Goal: Answer question/provide support: Share knowledge or assist other users

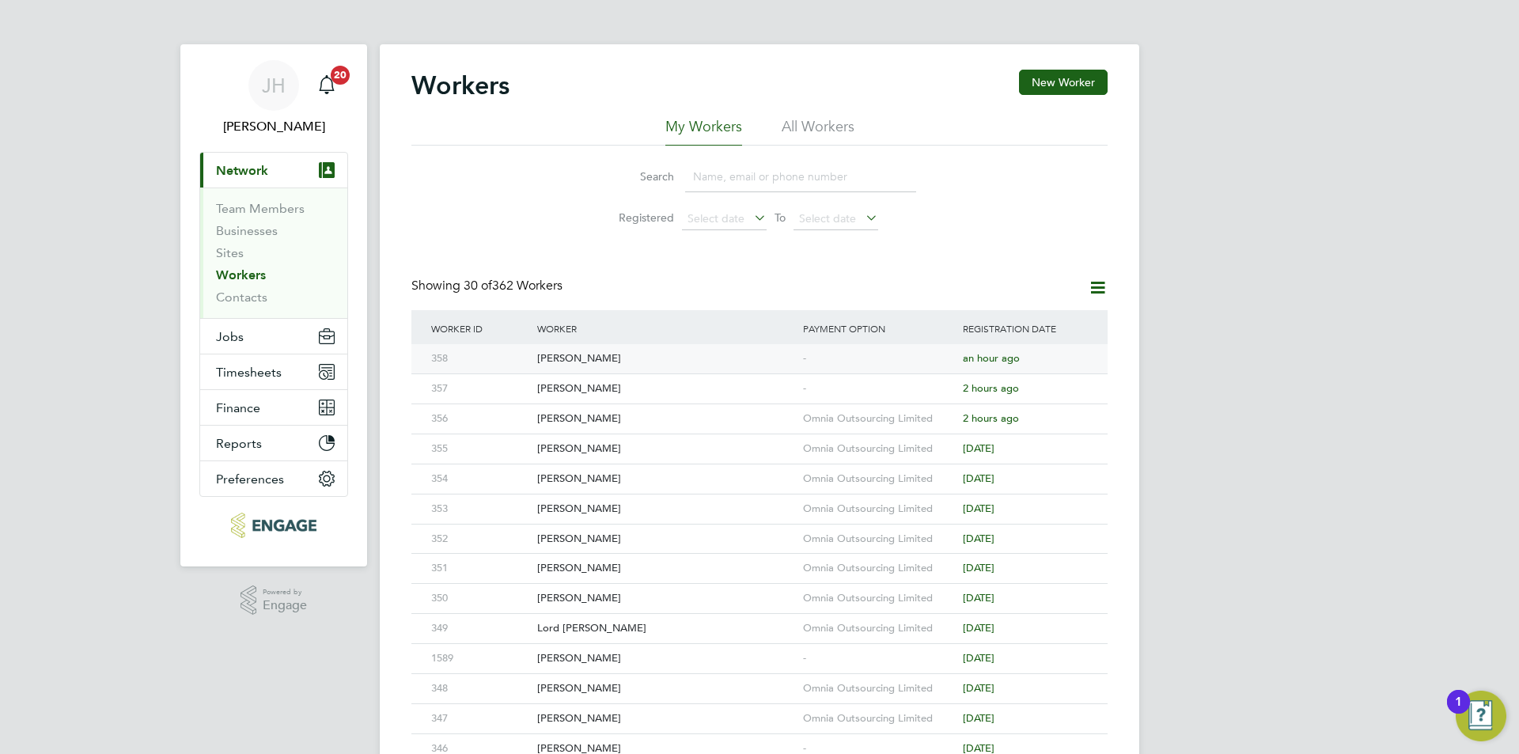
click at [789, 353] on div "[PERSON_NAME]" at bounding box center [666, 358] width 266 height 29
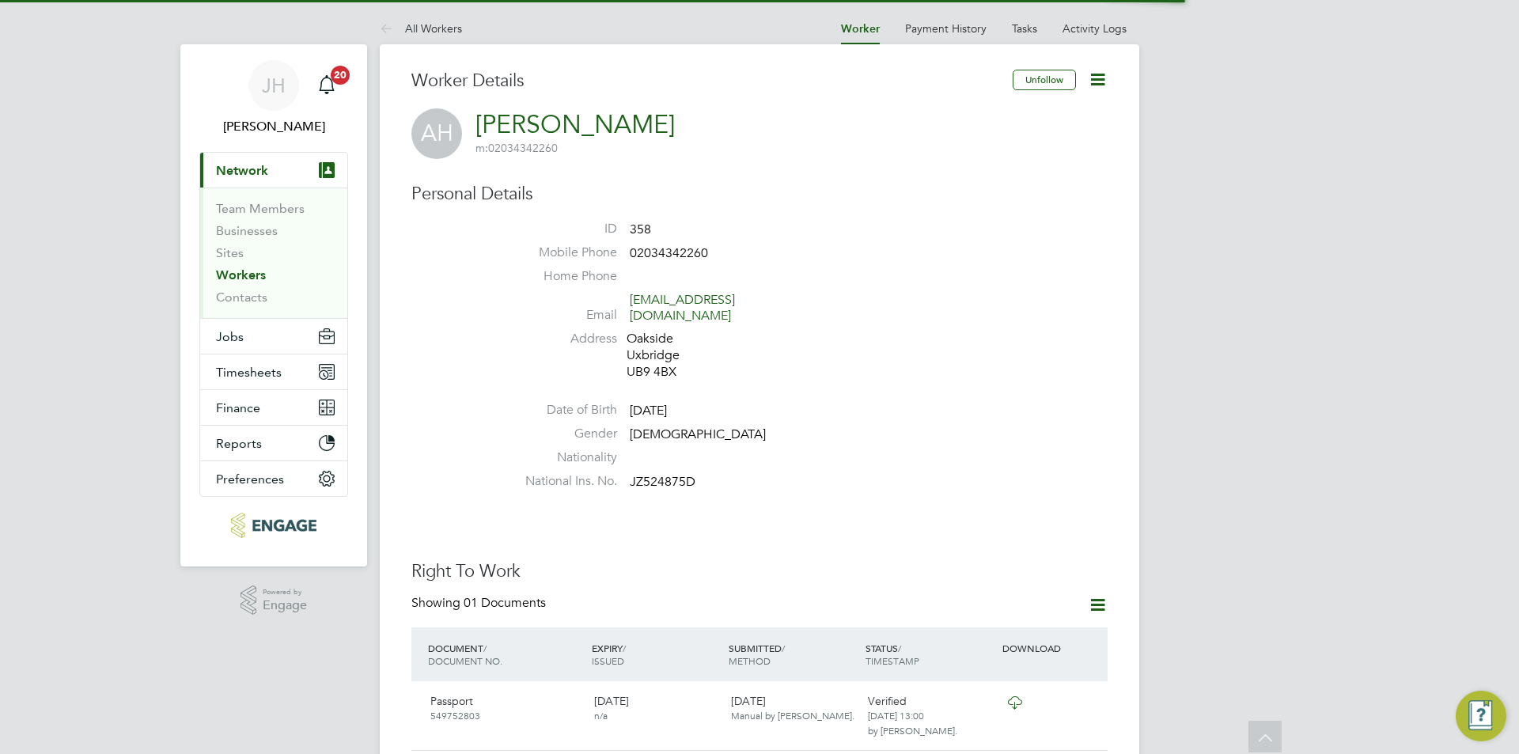
scroll to position [1174, 0]
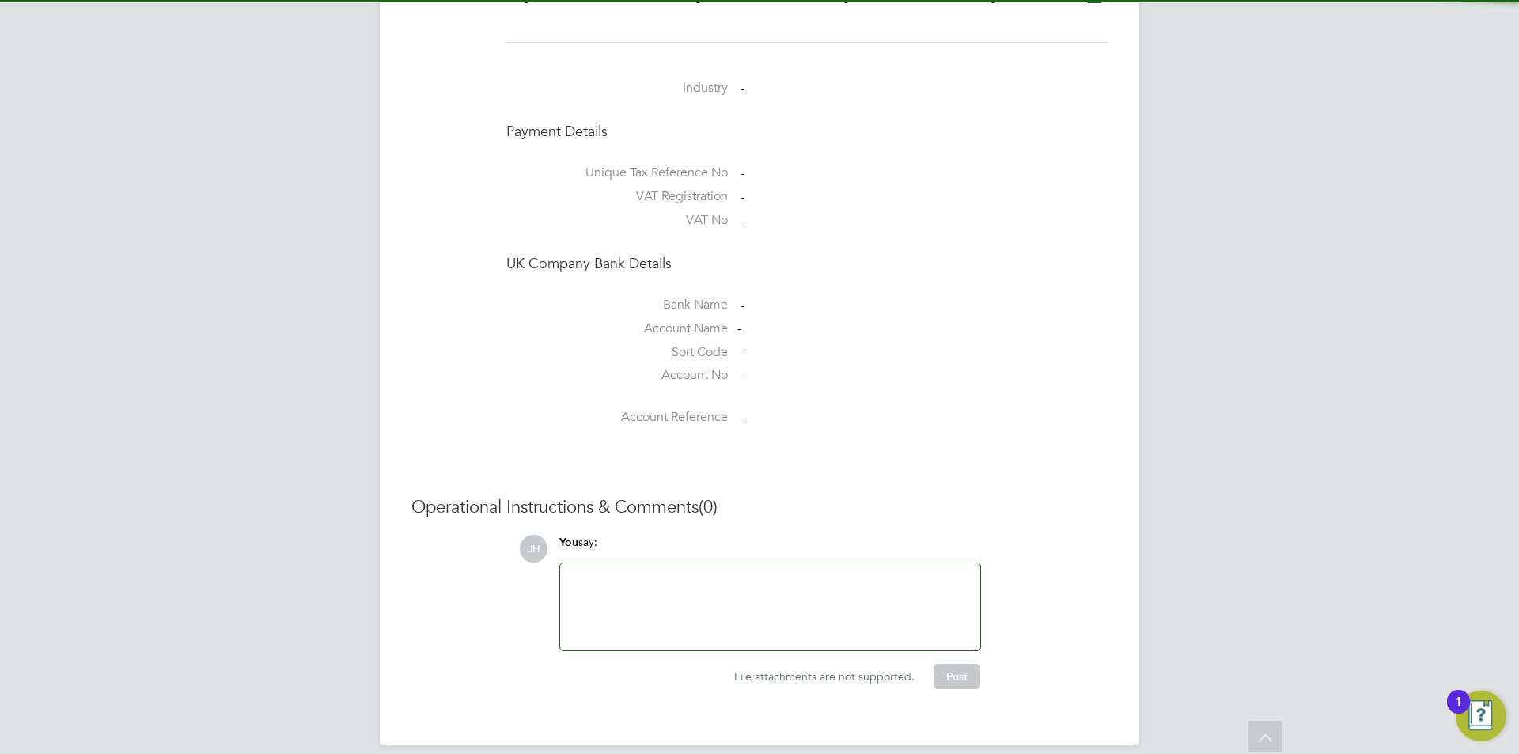
click at [787, 589] on div at bounding box center [770, 607] width 401 height 68
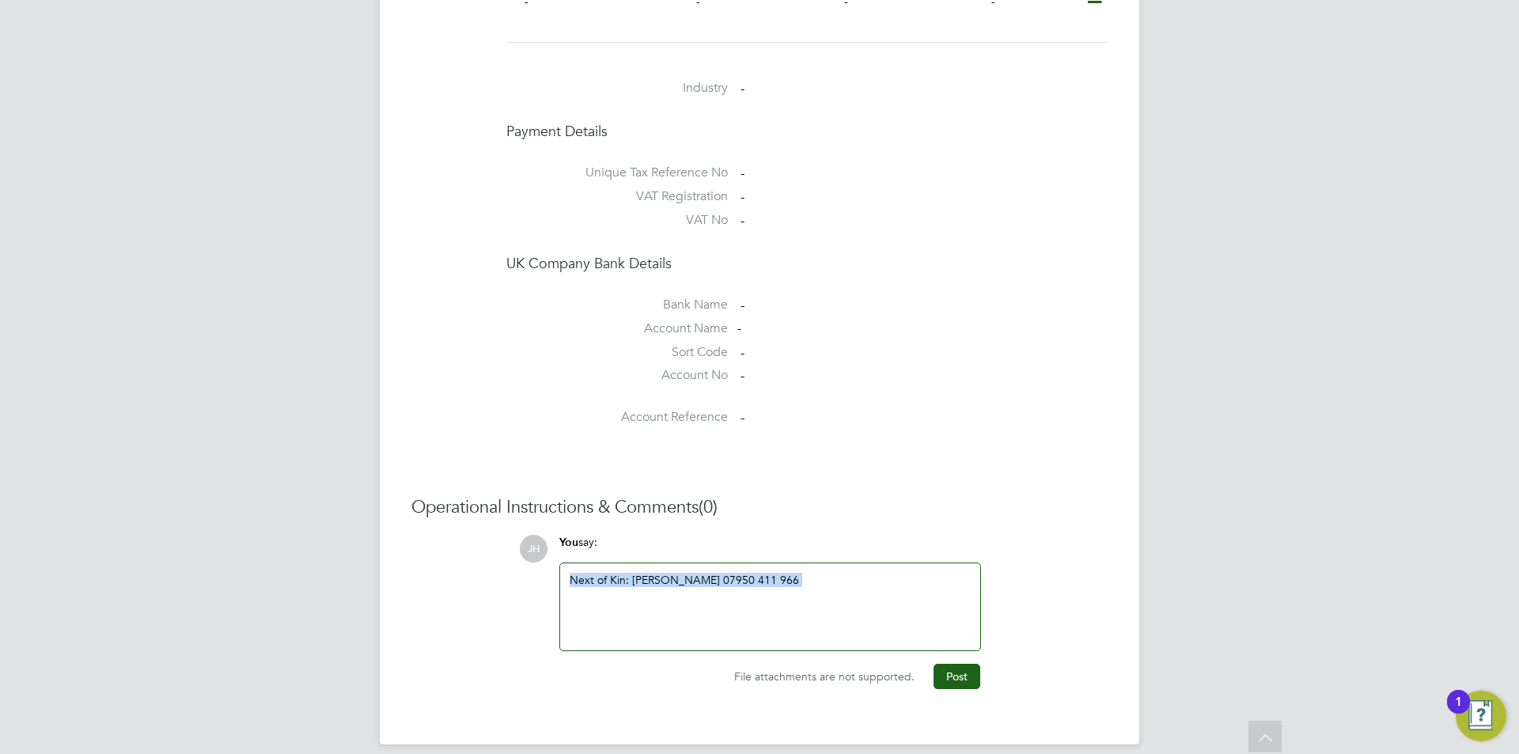
drag, startPoint x: 835, startPoint y: 551, endPoint x: 767, endPoint y: 559, distance: 68.5
click at [767, 563] on div "Next of Kin: Abdilahi Hassan 07950 411 966" at bounding box center [770, 606] width 420 height 87
click at [1012, 496] on h3 "Operational Instructions & Comments (0)" at bounding box center [759, 507] width 696 height 23
drag, startPoint x: 836, startPoint y: 578, endPoint x: 845, endPoint y: 565, distance: 16.0
click at [829, 578] on div "Next of Kin: Abdilahi Hassan 07950 411 966" at bounding box center [770, 607] width 401 height 68
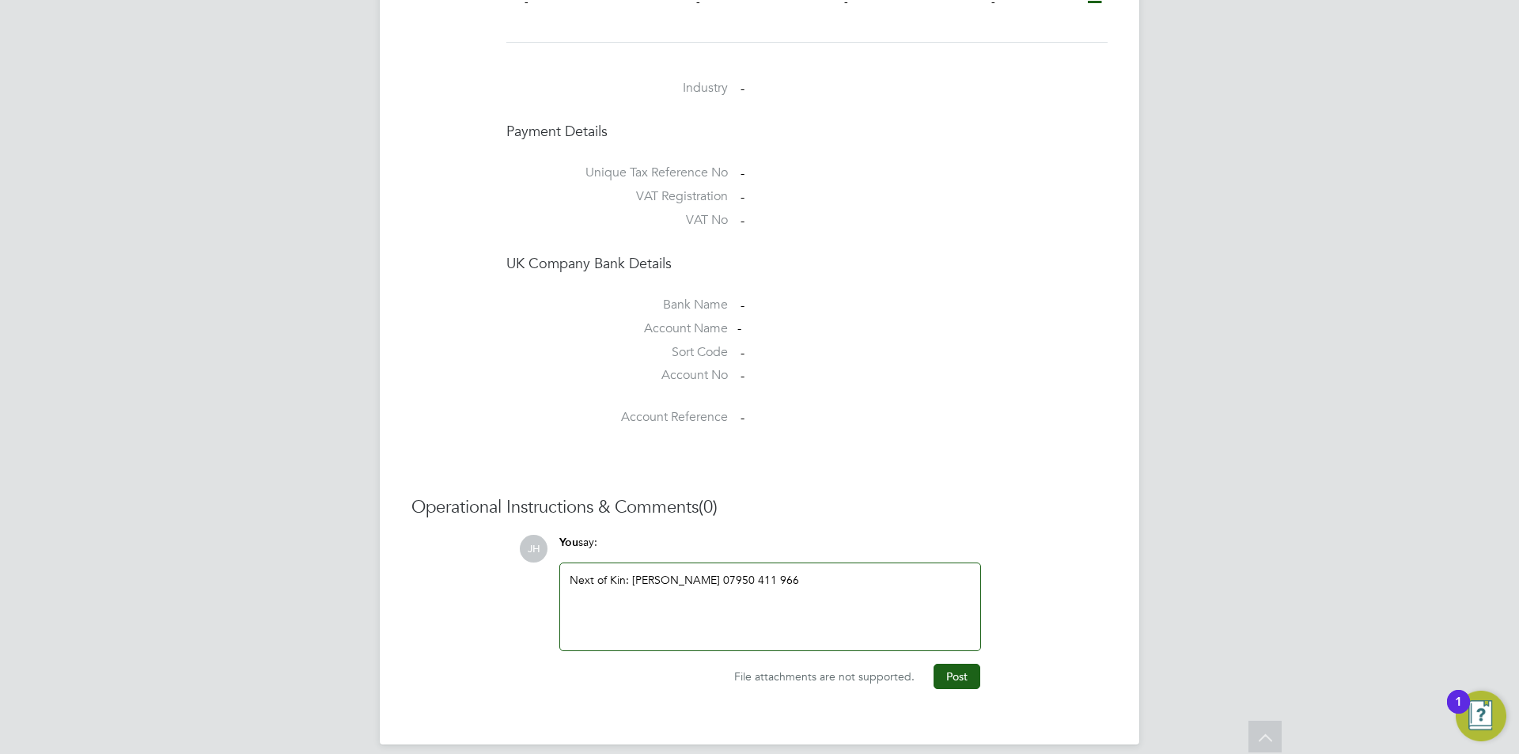
drag, startPoint x: 845, startPoint y: 565, endPoint x: 634, endPoint y: 561, distance: 210.4
click at [634, 573] on div "Next of Kin: Abdilahi Hassan 07950 411 966" at bounding box center [770, 607] width 401 height 68
copy div "Abdilahi Hassan 07950 411 966"
click at [957, 672] on button "Post" at bounding box center [956, 676] width 47 height 25
